Goal: Communication & Community: Answer question/provide support

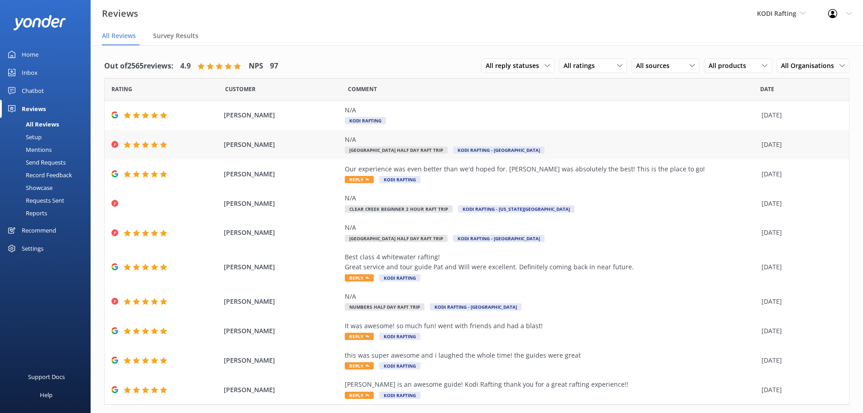
scroll to position [21, 0]
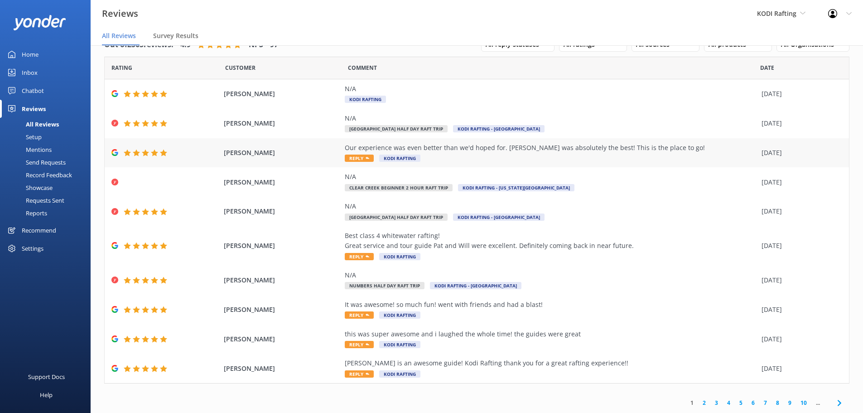
click at [354, 156] on span "Reply" at bounding box center [359, 158] width 29 height 7
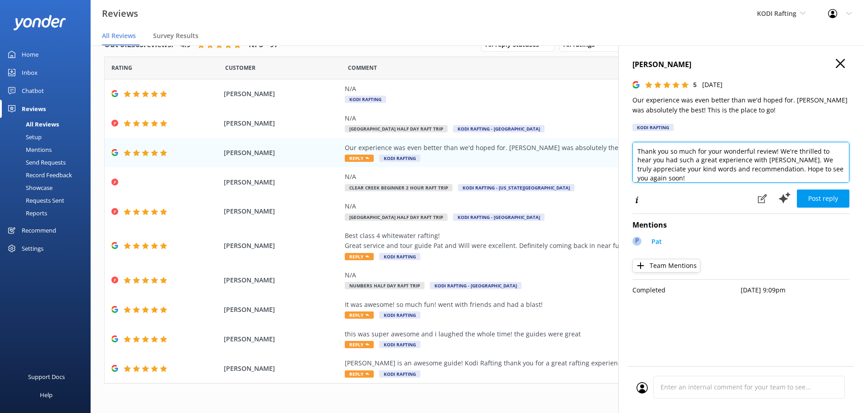
click at [753, 155] on textarea "Thank you so much for your wonderful review! We're thrilled to hear you had suc…" at bounding box center [741, 162] width 217 height 41
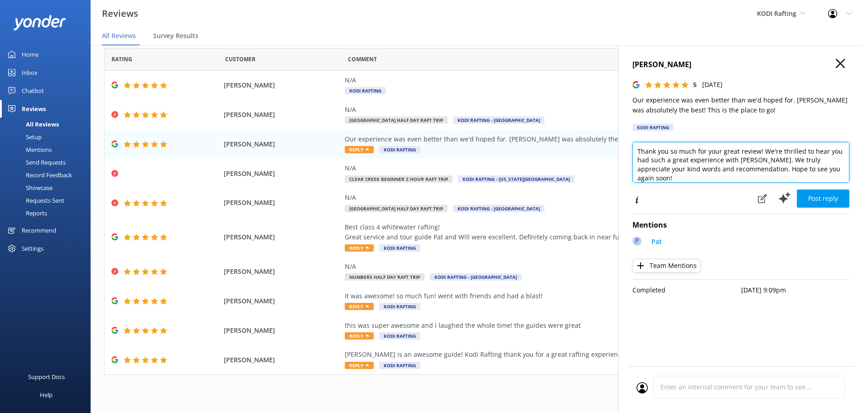
scroll to position [0, 0]
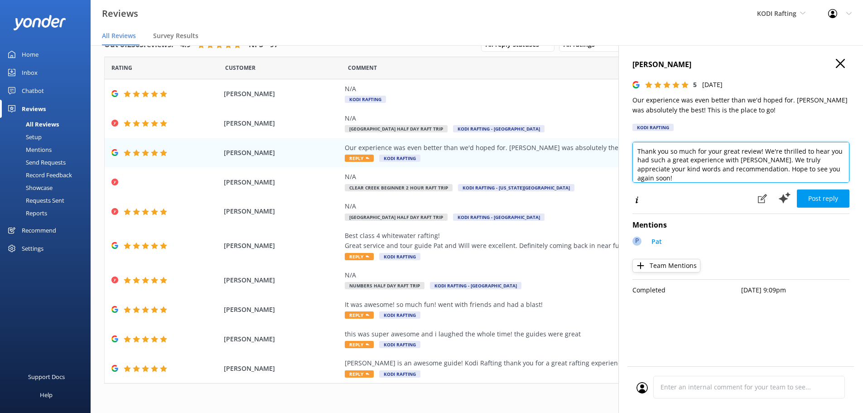
drag, startPoint x: 814, startPoint y: 174, endPoint x: 643, endPoint y: 137, distance: 175.4
click at [643, 137] on div "[PERSON_NAME] 5 [DATE] Our experience was even better than we'd hoped for. [PER…" at bounding box center [741, 251] width 245 height 413
type textarea "Thank you so much for your great review! We're thrilled to hear you had such a …"
click at [744, 123] on div "[PERSON_NAME] 5 [DATE] Our experience was even better than we'd hoped for. [PER…" at bounding box center [741, 97] width 217 height 77
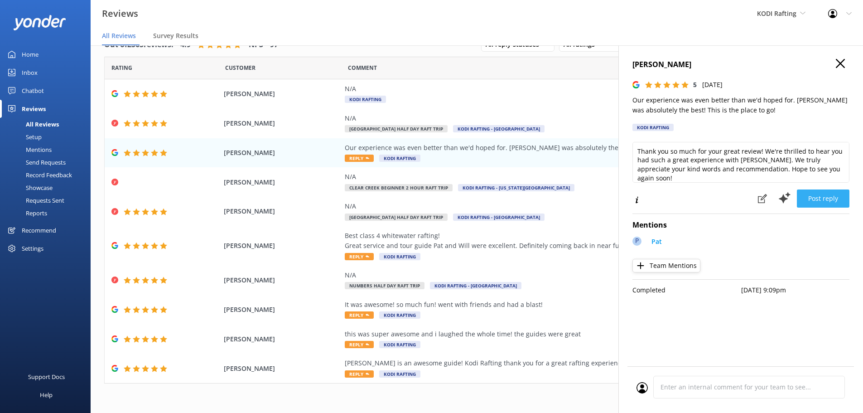
click at [837, 202] on button "Post reply" at bounding box center [823, 198] width 53 height 18
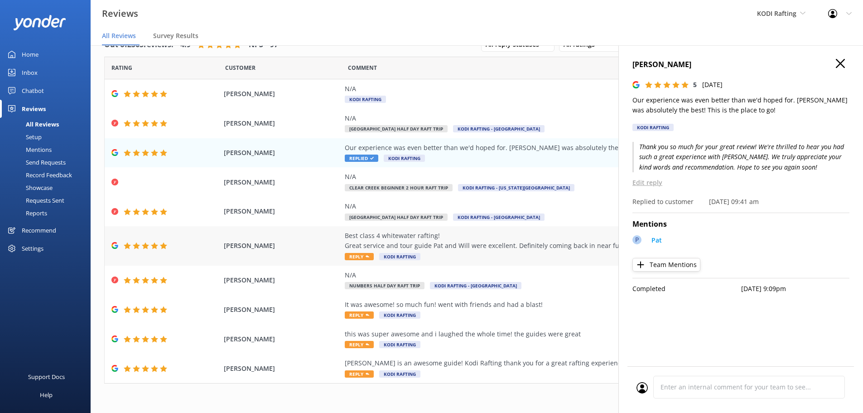
click at [360, 256] on span "Reply" at bounding box center [359, 256] width 29 height 7
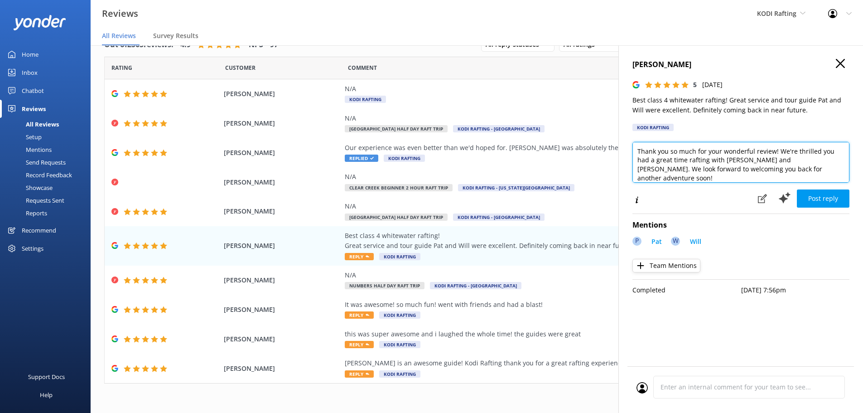
drag, startPoint x: 753, startPoint y: 152, endPoint x: 721, endPoint y: 144, distance: 33.1
click at [721, 144] on textarea "Thank you so much for your wonderful review! We're thrilled you had a great tim…" at bounding box center [741, 162] width 217 height 41
type textarea "Thank you so much for your review! We're thrilled you had a great time rafting …"
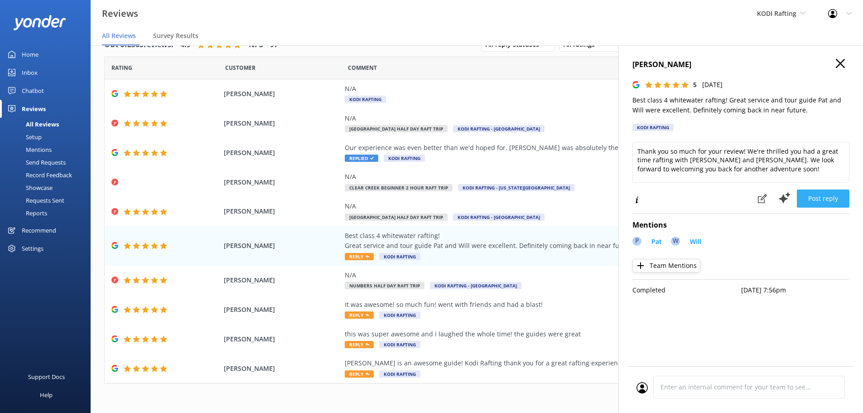
click at [819, 202] on button "Post reply" at bounding box center [823, 198] width 53 height 18
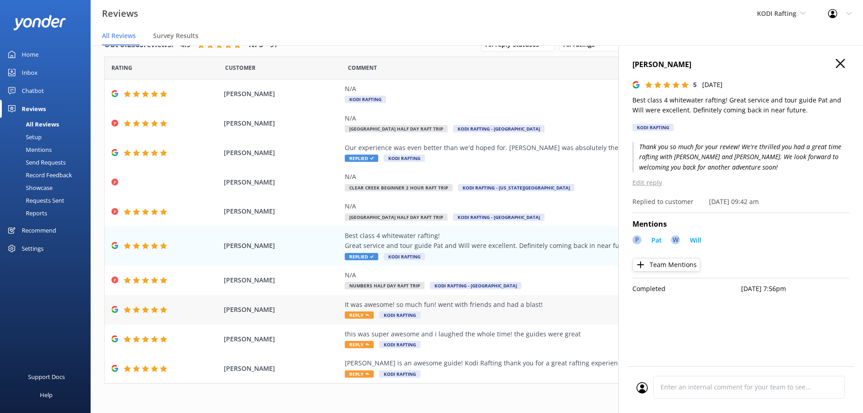
click at [354, 315] on span "Reply" at bounding box center [359, 314] width 29 height 7
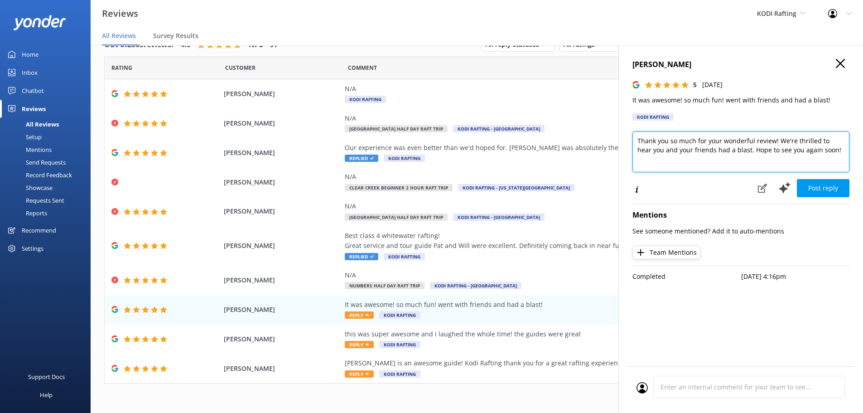
drag, startPoint x: 754, startPoint y: 140, endPoint x: 721, endPoint y: 136, distance: 32.8
click at [721, 136] on textarea "Thank you so much for your wonderful review! We're thrilled to hear you and you…" at bounding box center [741, 151] width 217 height 41
click at [707, 152] on textarea "Thank you so much for your review! We're thrilled to hear you and your friends …" at bounding box center [741, 151] width 217 height 41
type textarea "Thank you so much for your review! We're thrilled to hear you and your friends …"
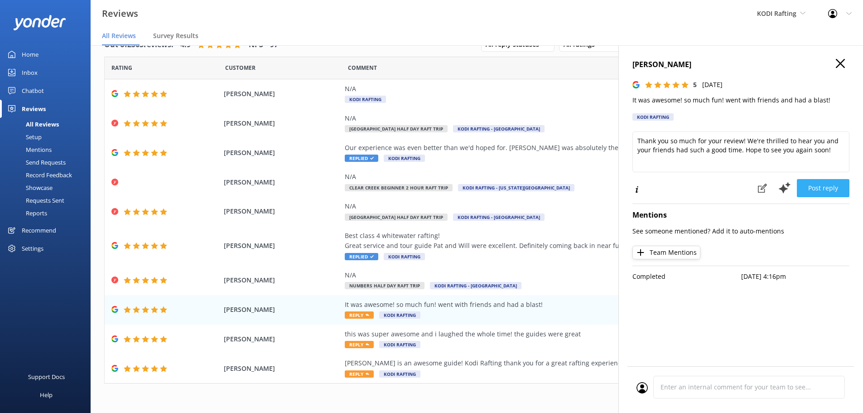
click at [800, 191] on button "Post reply" at bounding box center [823, 188] width 53 height 18
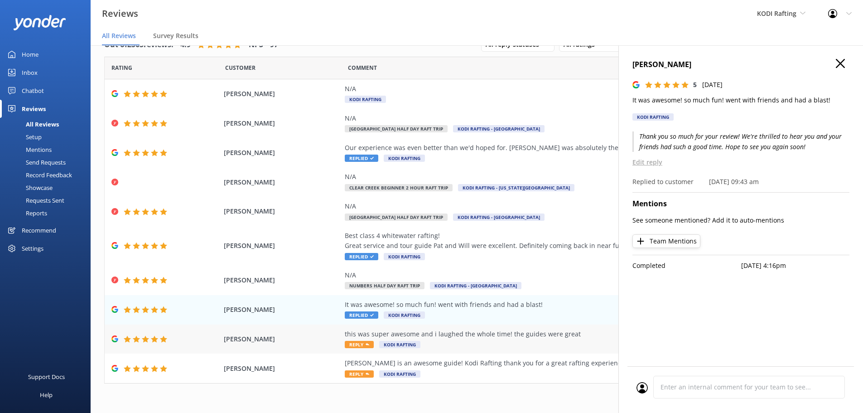
click at [366, 344] on icon at bounding box center [368, 345] width 4 height 4
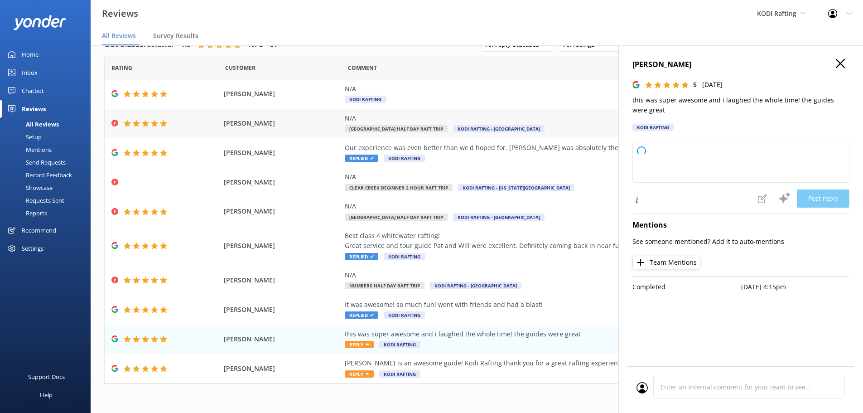
type textarea "Thank you so much for your wonderful feedback! We're thrilled to hear you had s…"
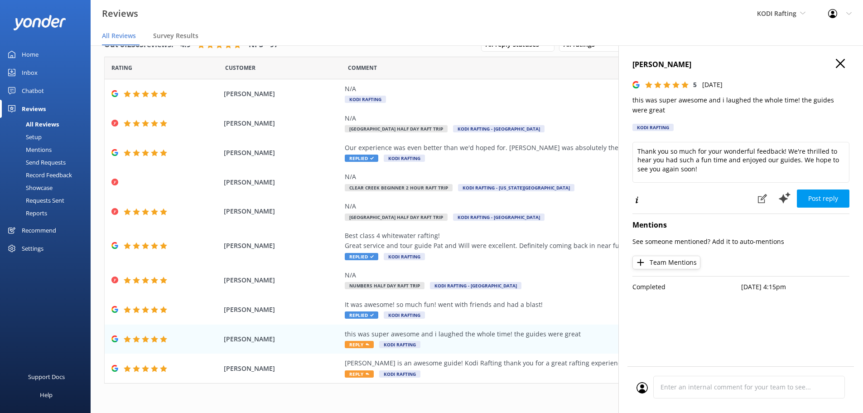
click at [58, 150] on link "Mentions" at bounding box center [47, 149] width 85 height 13
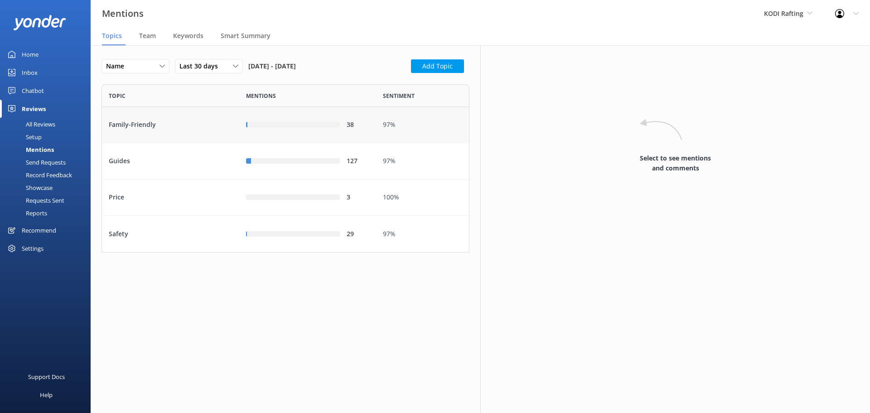
scroll to position [161, 361]
click at [150, 37] on span "Team" at bounding box center [147, 35] width 17 height 9
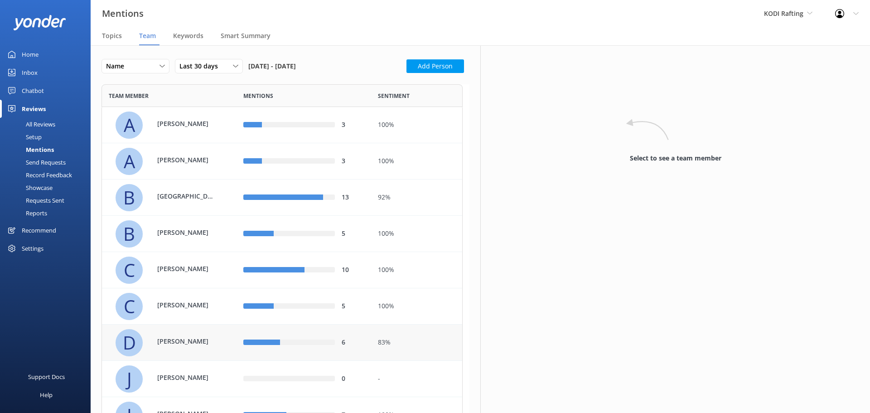
click at [383, 342] on div "83%" at bounding box center [416, 343] width 77 height 10
